Goal: Transaction & Acquisition: Obtain resource

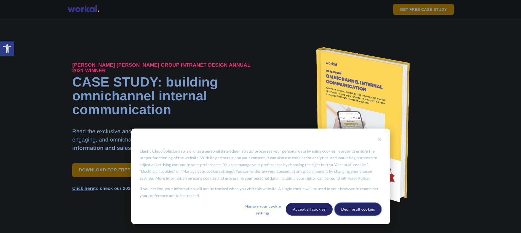
click at [363, 208] on button "Decline all cookies" at bounding box center [358, 209] width 47 height 13
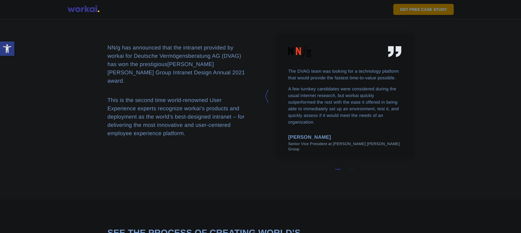
scroll to position [517, 0]
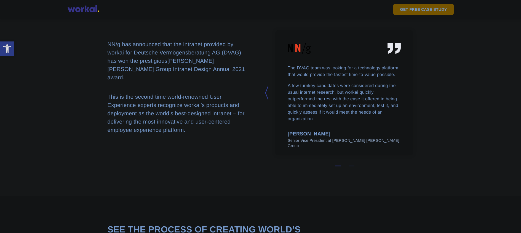
drag, startPoint x: 296, startPoint y: 51, endPoint x: 259, endPoint y: 68, distance: 40.7
click at [257, 69] on div "NN/g has announced that the intranet provided by workai for Deutsche Vermögensb…" at bounding box center [261, 92] width 306 height 133
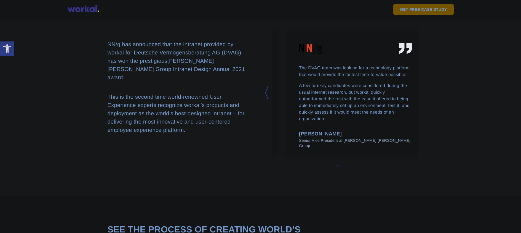
drag, startPoint x: 298, startPoint y: 50, endPoint x: 308, endPoint y: 49, distance: 10.5
click at [308, 49] on div "The DVAG team was looking for a technology platform that would provide the fast…" at bounding box center [355, 96] width 113 height 106
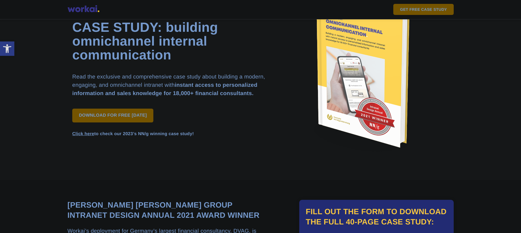
scroll to position [0, 0]
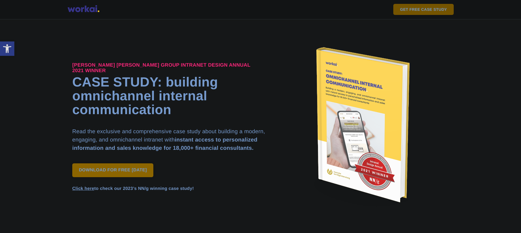
click at [131, 169] on link "DOWNLOAD FOR FREE [DATE]" at bounding box center [112, 170] width 81 height 14
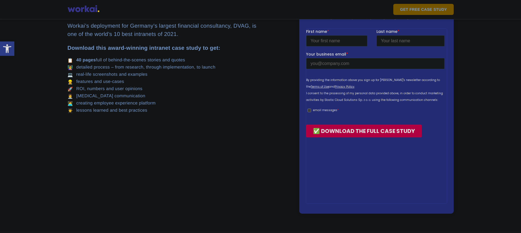
scroll to position [261, 0]
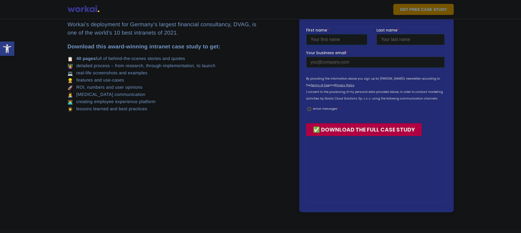
click at [342, 37] on input "First name *" at bounding box center [336, 39] width 61 height 11
type input "asd"
click at [400, 39] on input "Last name *" at bounding box center [410, 39] width 68 height 11
type input "xcxc"
click at [372, 63] on input "Your business email *" at bounding box center [375, 61] width 139 height 11
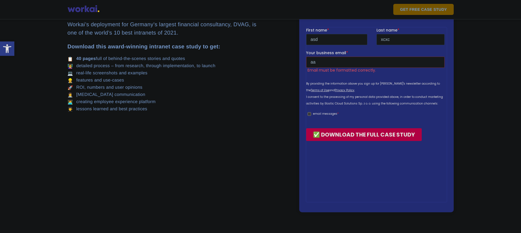
type input "[PERSON_NAME][EMAIL_ADDRESS][DOMAIN_NAME]"
click at [351, 133] on input "✅ DOWNLOAD THE FULL CASE STUDY" at bounding box center [364, 134] width 116 height 13
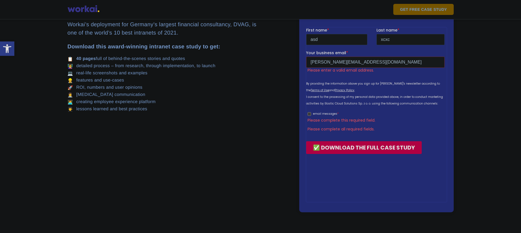
click at [309, 115] on label "email messages *" at bounding box center [375, 113] width 137 height 5
click at [309, 115] on input "email messages *" at bounding box center [309, 114] width 4 height 4
checkbox input "true"
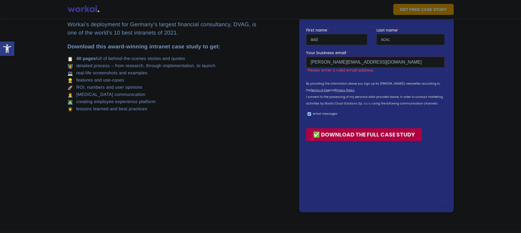
click at [322, 134] on input "✅ DOWNLOAD THE FULL CASE STUDY" at bounding box center [364, 134] width 116 height 13
click at [346, 62] on input "[PERSON_NAME][EMAIL_ADDRESS][DOMAIN_NAME]" at bounding box center [375, 61] width 139 height 11
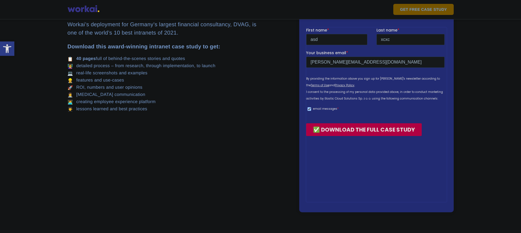
click at [351, 128] on input "✅ DOWNLOAD THE FULL CASE STUDY" at bounding box center [364, 129] width 116 height 13
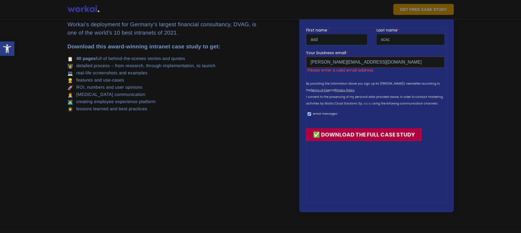
click at [348, 61] on input "[PERSON_NAME][EMAIL_ADDRESS][DOMAIN_NAME]" at bounding box center [375, 61] width 139 height 11
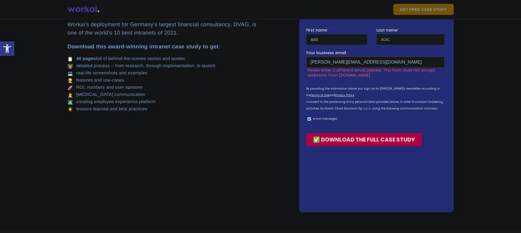
click at [326, 63] on input "[PERSON_NAME][EMAIL_ADDRESS][DOMAIN_NAME]" at bounding box center [375, 61] width 139 height 11
drag, startPoint x: 326, startPoint y: 62, endPoint x: 273, endPoint y: 62, distance: 53.3
click html "First name * asd Last name * xcxc Your business email * [EMAIL_ADDRESS][DOMAIN_…"
click at [380, 63] on input "[EMAIL_ADDRESS][DOMAIN_NAME]" at bounding box center [375, 61] width 139 height 11
click at [312, 63] on input "[EMAIL_ADDRESS][DOMAIN_NAME]" at bounding box center [375, 61] width 139 height 11
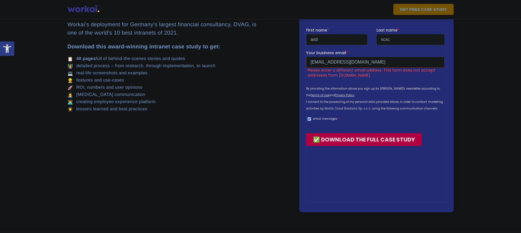
click at [347, 139] on input "✅ DOWNLOAD THE FULL CASE STUDY" at bounding box center [364, 139] width 116 height 13
click at [332, 63] on input "[EMAIL_ADDRESS][DOMAIN_NAME]" at bounding box center [375, 61] width 139 height 11
click at [362, 63] on input "[EMAIL_ADDRESS][DOMAIN_NAME]" at bounding box center [375, 61] width 139 height 11
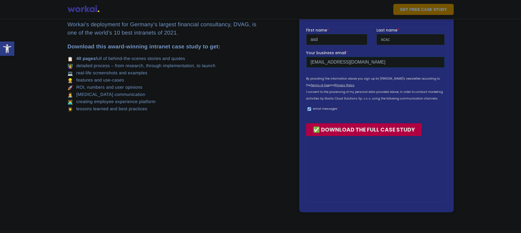
type input "[EMAIL_ADDRESS][DOMAIN_NAME]"
click at [306, 123] on input "✅ DOWNLOAD THE FULL CASE STUDY" at bounding box center [364, 129] width 116 height 13
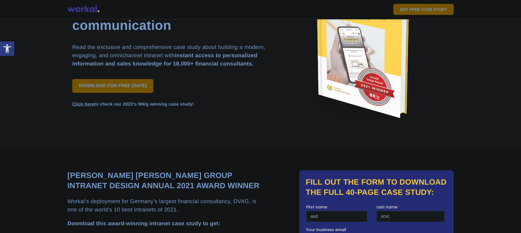
scroll to position [0, 0]
